Goal: Information Seeking & Learning: Learn about a topic

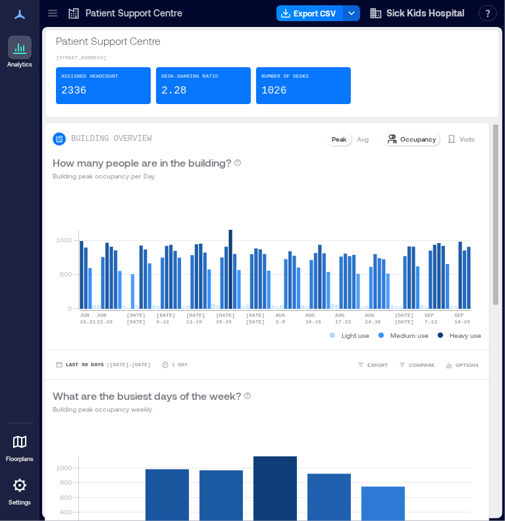
click at [357, 141] on p "Avg" at bounding box center [363, 139] width 12 height 11
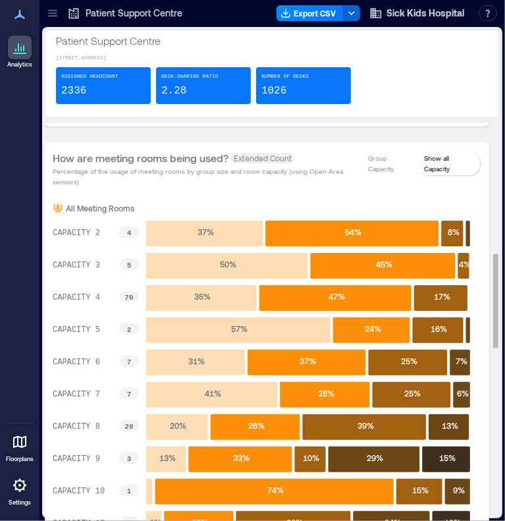
scroll to position [719, 0]
click at [375, 159] on p "Group Capacity" at bounding box center [390, 163] width 45 height 21
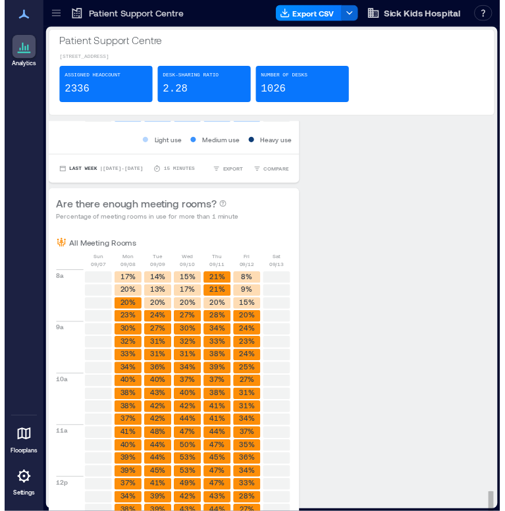
scroll to position [1827, 0]
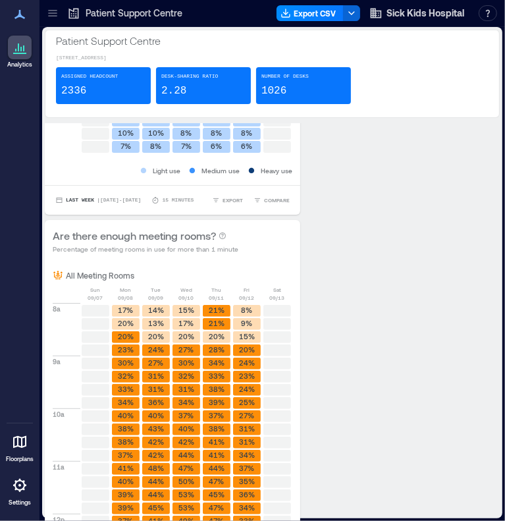
click at [51, 14] on icon at bounding box center [52, 13] width 13 height 13
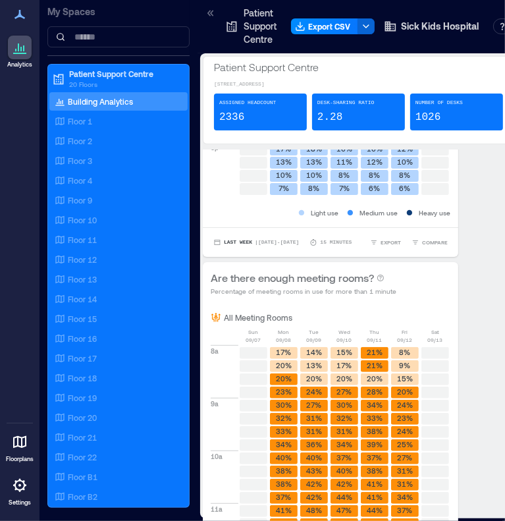
scroll to position [1842, 0]
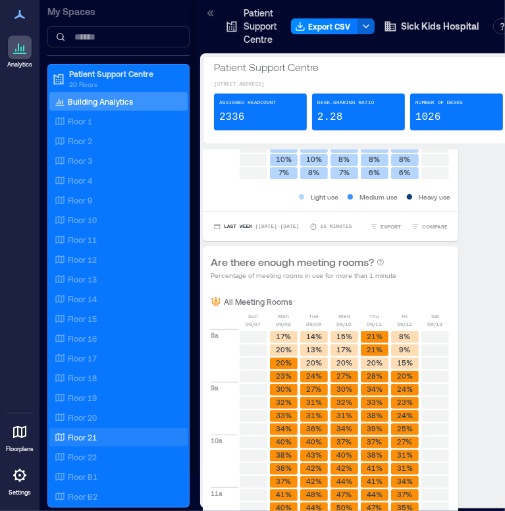
click at [86, 435] on p "Floor 21" at bounding box center [82, 437] width 29 height 11
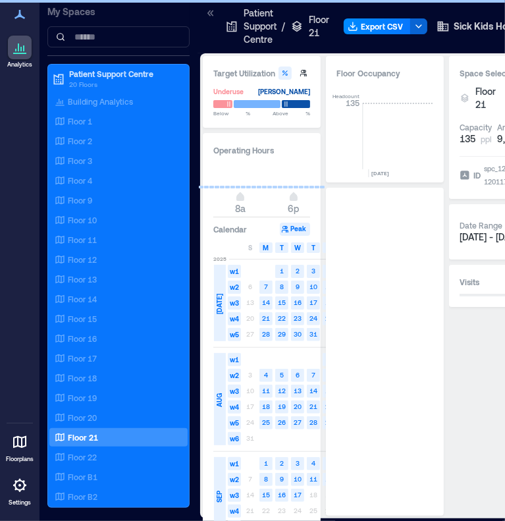
click at [209, 14] on icon at bounding box center [210, 13] width 13 height 13
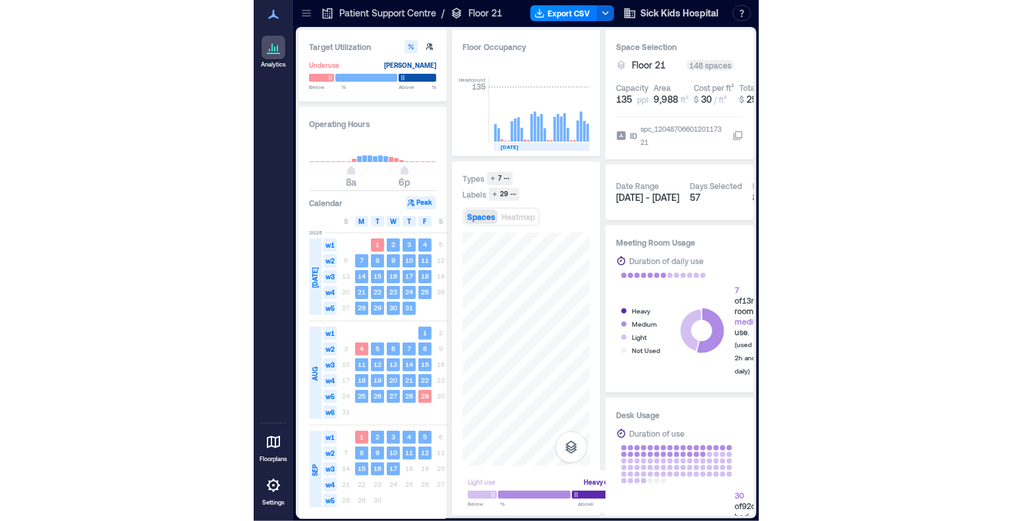
scroll to position [0, 1789]
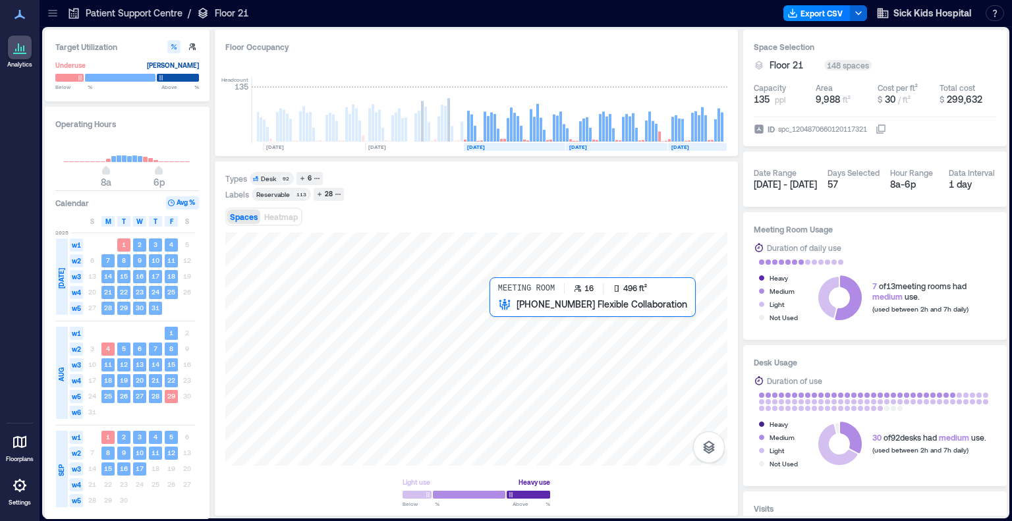
click at [503, 314] on div at bounding box center [476, 349] width 502 height 233
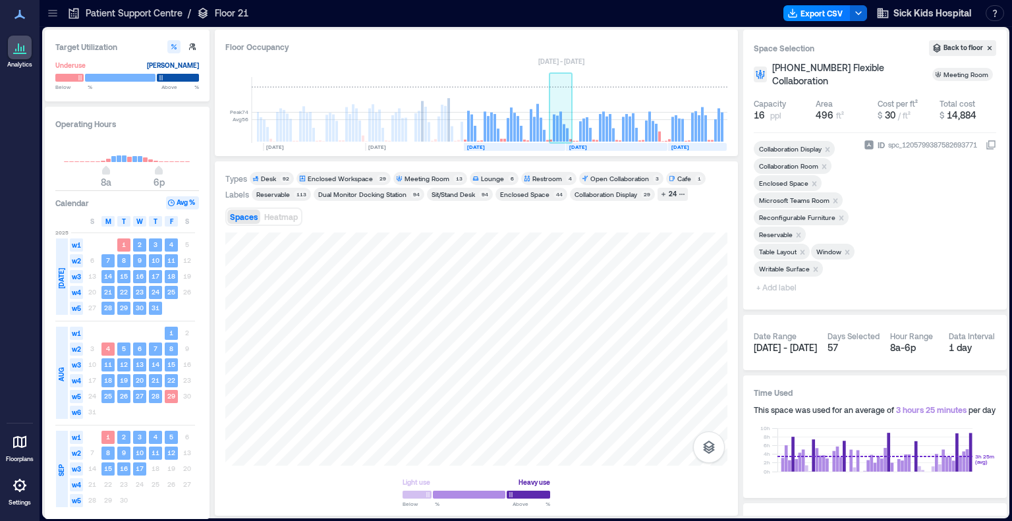
click at [505, 118] on rect at bounding box center [560, 126] width 3 height 30
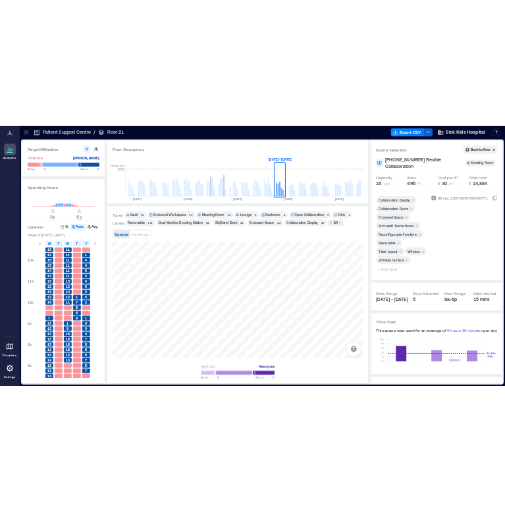
scroll to position [66, 0]
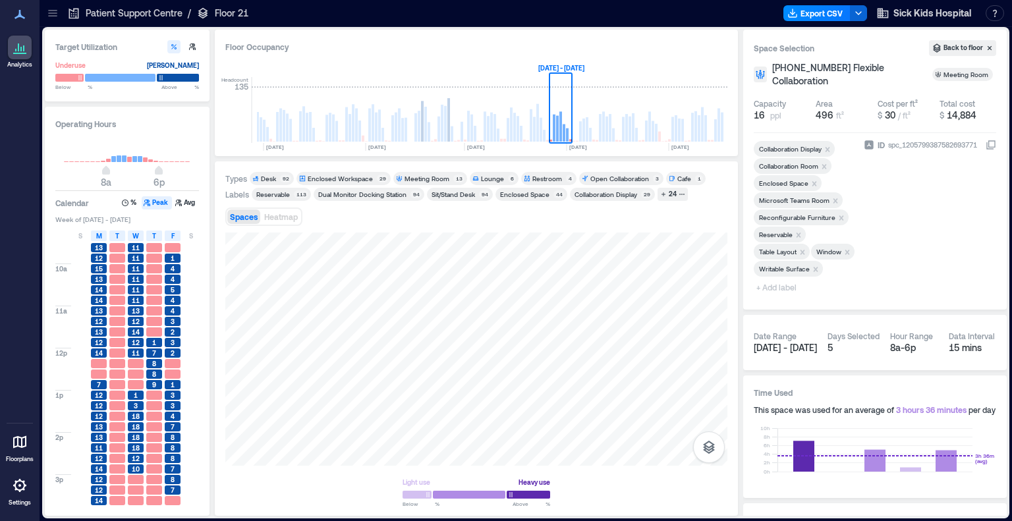
click at [52, 18] on icon at bounding box center [52, 13] width 13 height 13
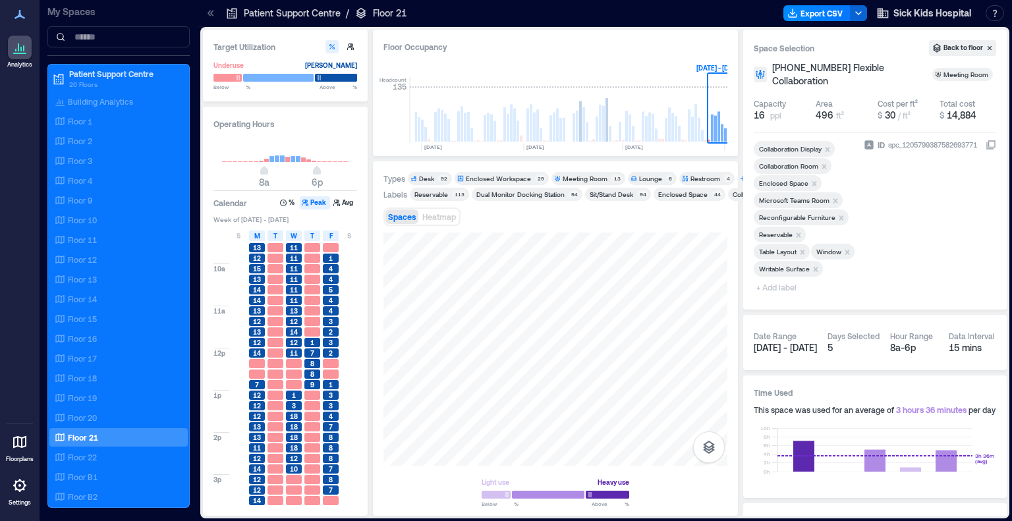
click at [21, 18] on icon at bounding box center [20, 15] width 16 height 16
click at [209, 11] on icon at bounding box center [208, 13] width 3 height 6
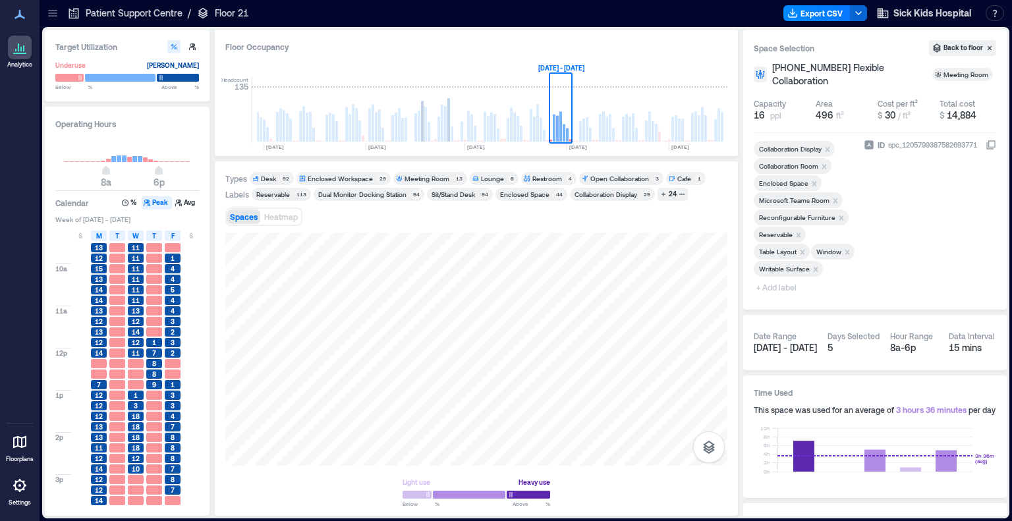
click at [13, 445] on icon at bounding box center [19, 442] width 13 height 13
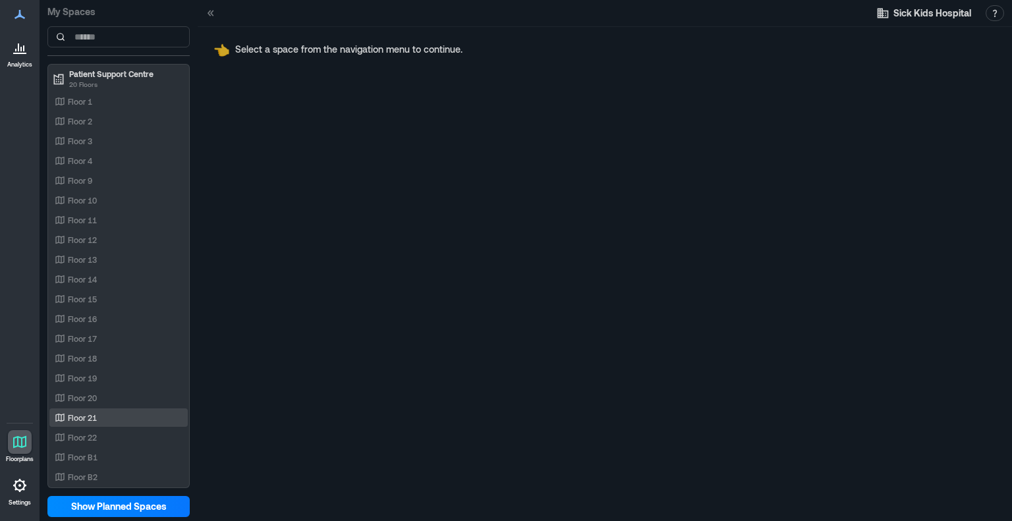
click at [97, 420] on div "Floor 21" at bounding box center [116, 417] width 128 height 13
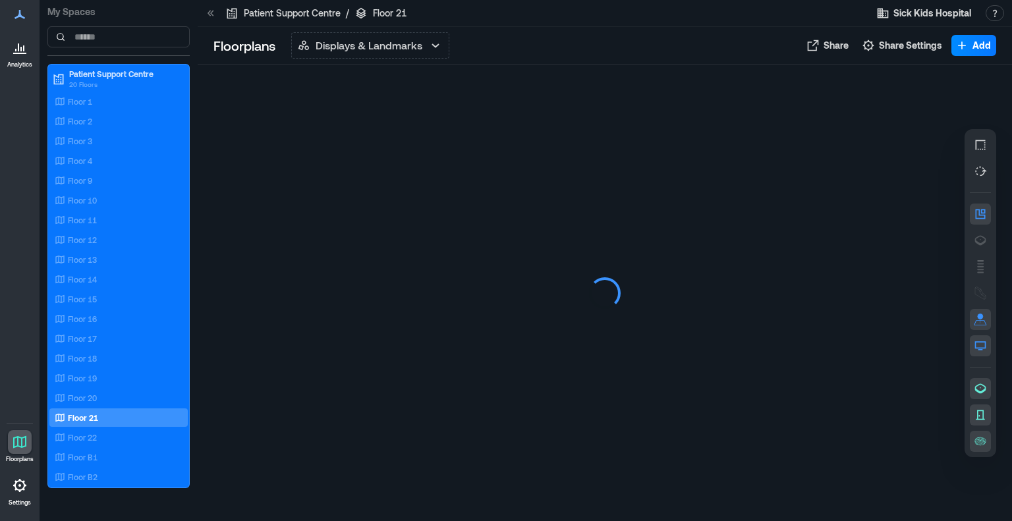
click at [418, 48] on p "Displays & Landmarks" at bounding box center [369, 46] width 107 height 16
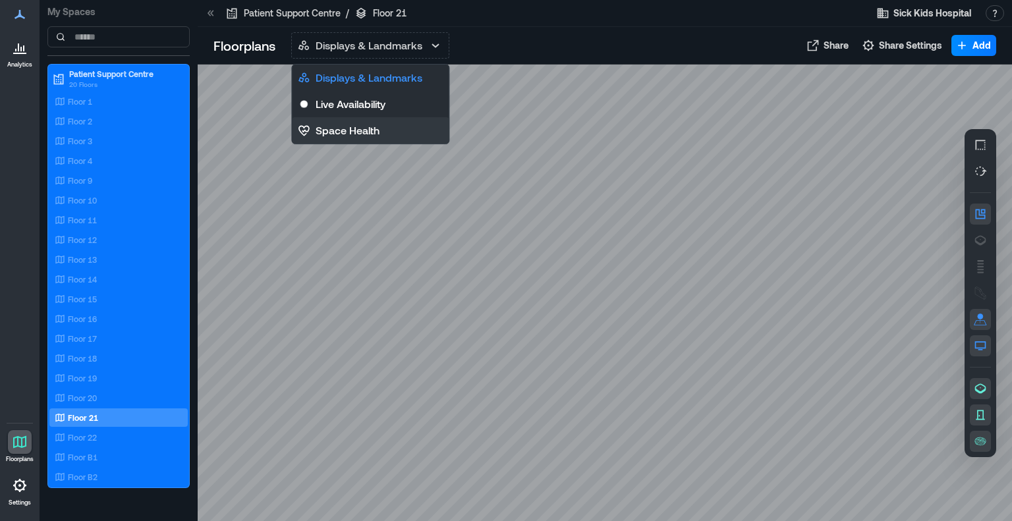
click at [343, 127] on p "Space Health" at bounding box center [348, 131] width 64 height 16
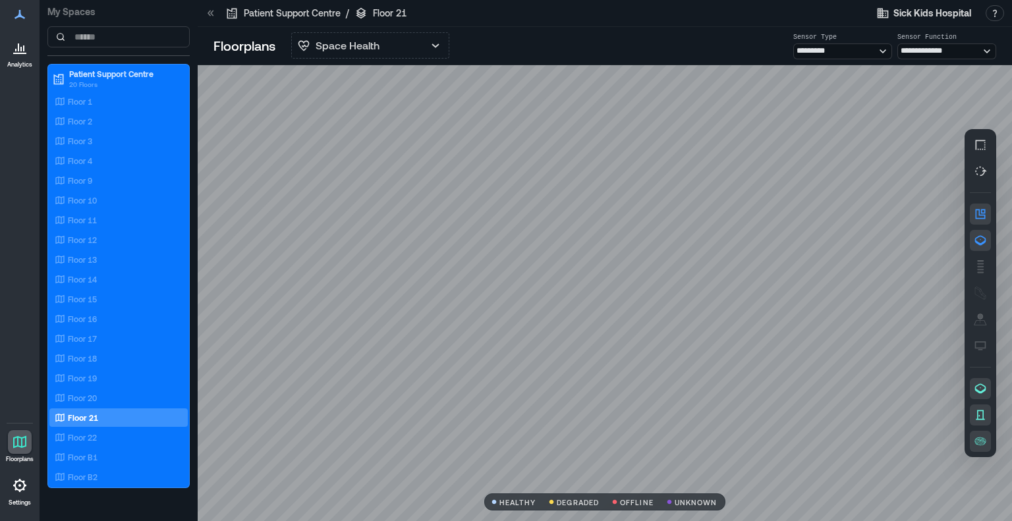
drag, startPoint x: 440, startPoint y: 362, endPoint x: 429, endPoint y: 357, distance: 11.5
click at [429, 357] on div at bounding box center [605, 293] width 814 height 457
click at [412, 40] on button "Space Health" at bounding box center [370, 45] width 158 height 26
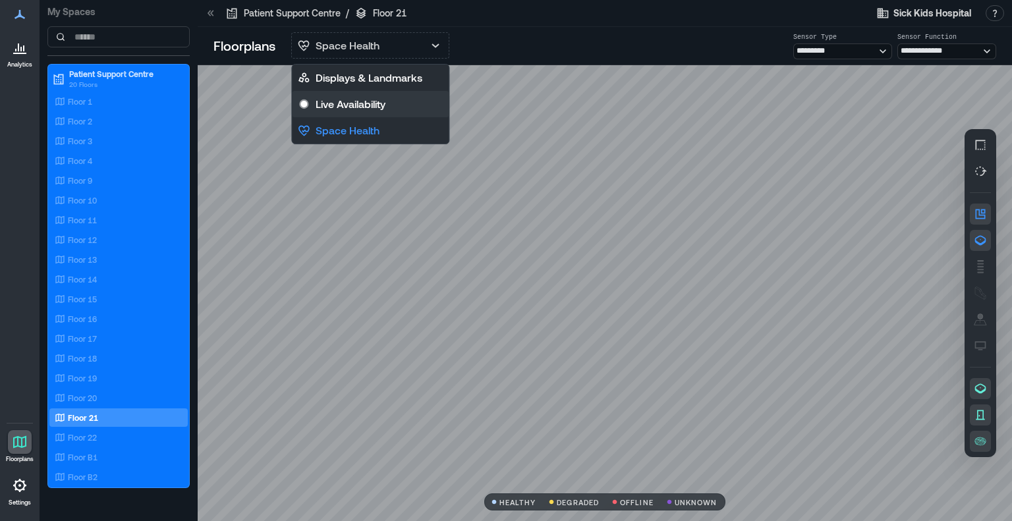
click at [390, 107] on button "Live Availability" at bounding box center [370, 104] width 157 height 26
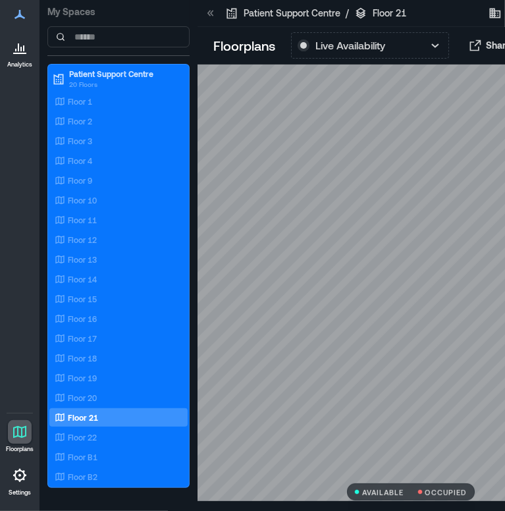
drag, startPoint x: 286, startPoint y: 368, endPoint x: 242, endPoint y: 348, distance: 48.0
click at [242, 348] on div at bounding box center [416, 283] width 437 height 437
drag, startPoint x: 296, startPoint y: 421, endPoint x: 246, endPoint y: 418, distance: 49.5
click at [246, 418] on div at bounding box center [411, 283] width 427 height 437
click at [90, 165] on p "Floor 4" at bounding box center [80, 160] width 24 height 11
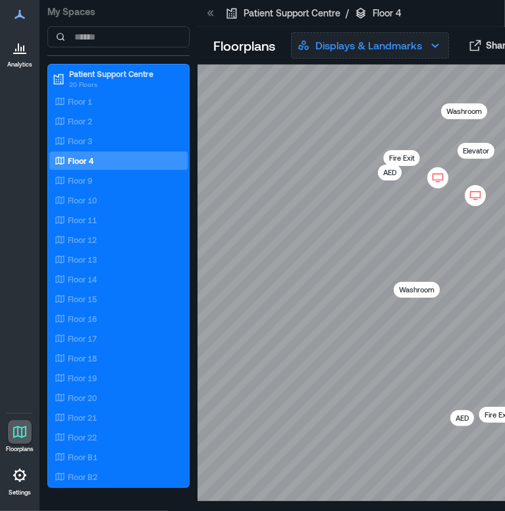
click at [322, 43] on p "Displays & Landmarks" at bounding box center [369, 46] width 107 height 16
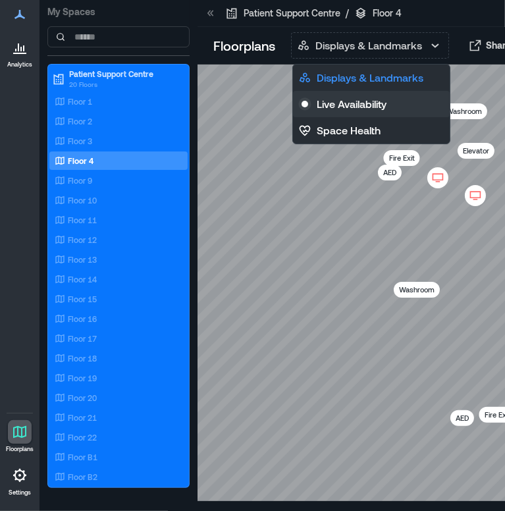
click at [354, 105] on p "Live Availability" at bounding box center [352, 104] width 70 height 16
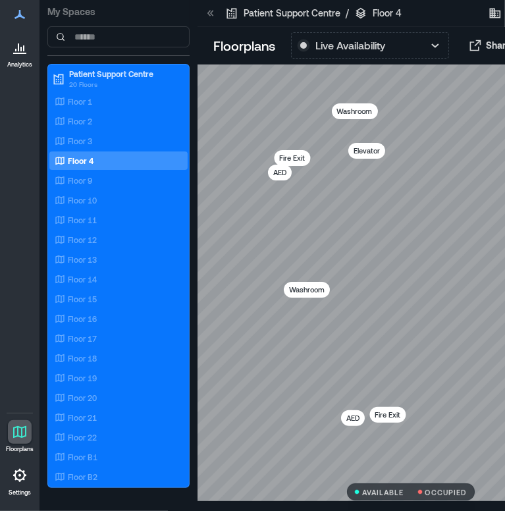
drag, startPoint x: 327, startPoint y: 233, endPoint x: 234, endPoint y: 233, distance: 92.2
click at [234, 233] on div at bounding box center [411, 283] width 427 height 437
